Goal: Information Seeking & Learning: Find specific page/section

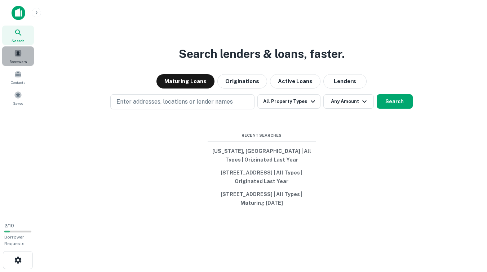
click at [19, 52] on span at bounding box center [18, 53] width 8 height 8
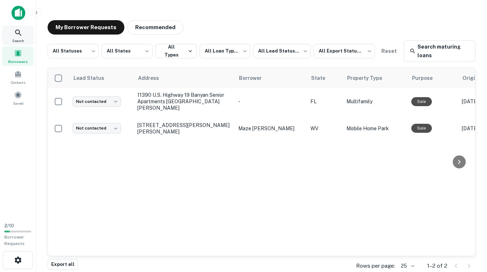
click at [19, 36] on icon at bounding box center [18, 32] width 9 height 9
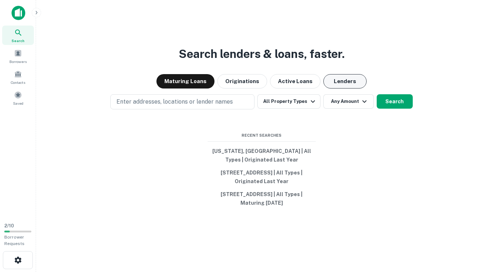
click at [362, 75] on button "Lenders" at bounding box center [344, 81] width 43 height 14
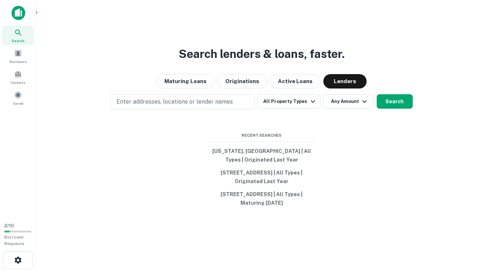
click at [273, 101] on div "Enter addresses, locations or lender names All Property Types Any Amount Search" at bounding box center [261, 101] width 439 height 15
click at [278, 94] on button "All Property Types" at bounding box center [288, 101] width 63 height 14
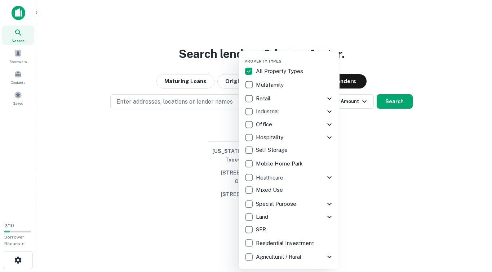
click at [401, 122] on div at bounding box center [246, 136] width 492 height 272
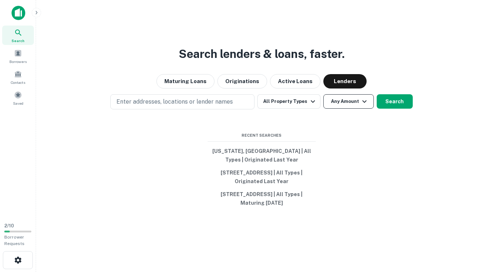
click at [355, 98] on button "Any Amount" at bounding box center [348, 101] width 50 height 14
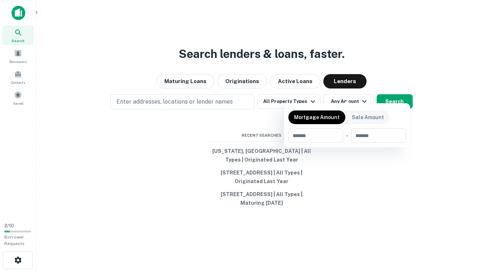
click at [301, 89] on div at bounding box center [246, 136] width 492 height 272
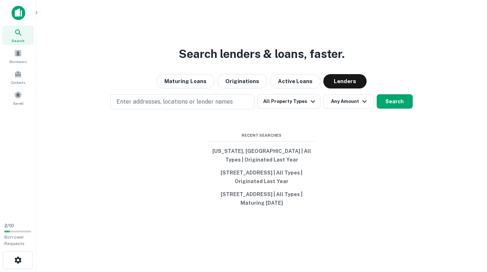
click at [302, 94] on button "All Property Types" at bounding box center [288, 101] width 63 height 14
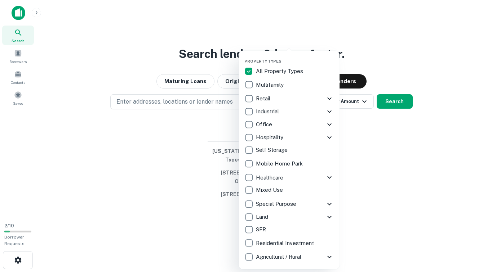
click at [375, 130] on div at bounding box center [246, 136] width 492 height 272
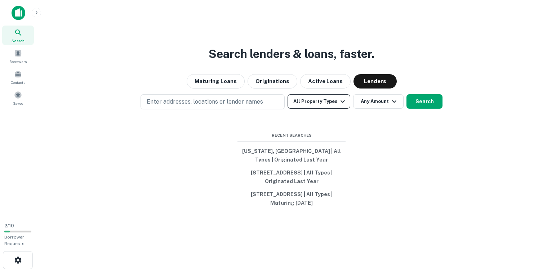
click at [334, 98] on button "All Property Types" at bounding box center [319, 101] width 63 height 14
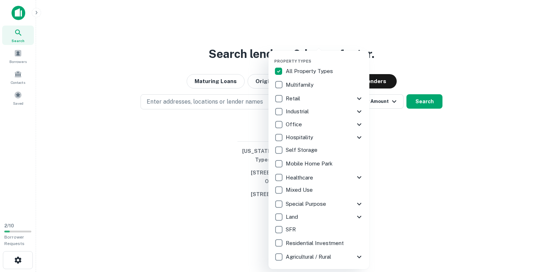
click at [356, 215] on icon at bounding box center [359, 217] width 9 height 9
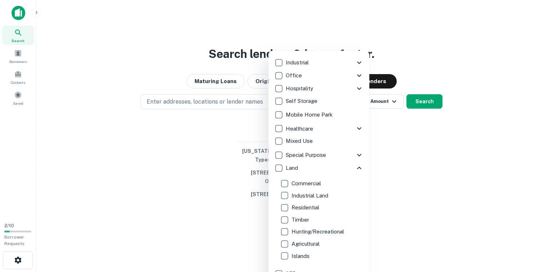
click at [355, 166] on icon at bounding box center [359, 168] width 9 height 9
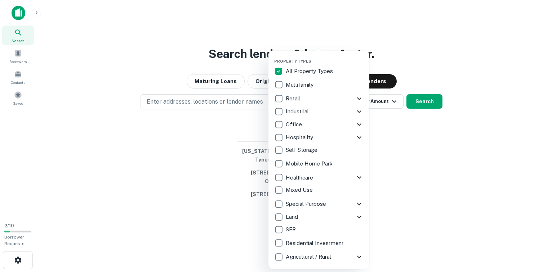
scroll to position [0, 0]
